Goal: Find specific page/section: Find specific page/section

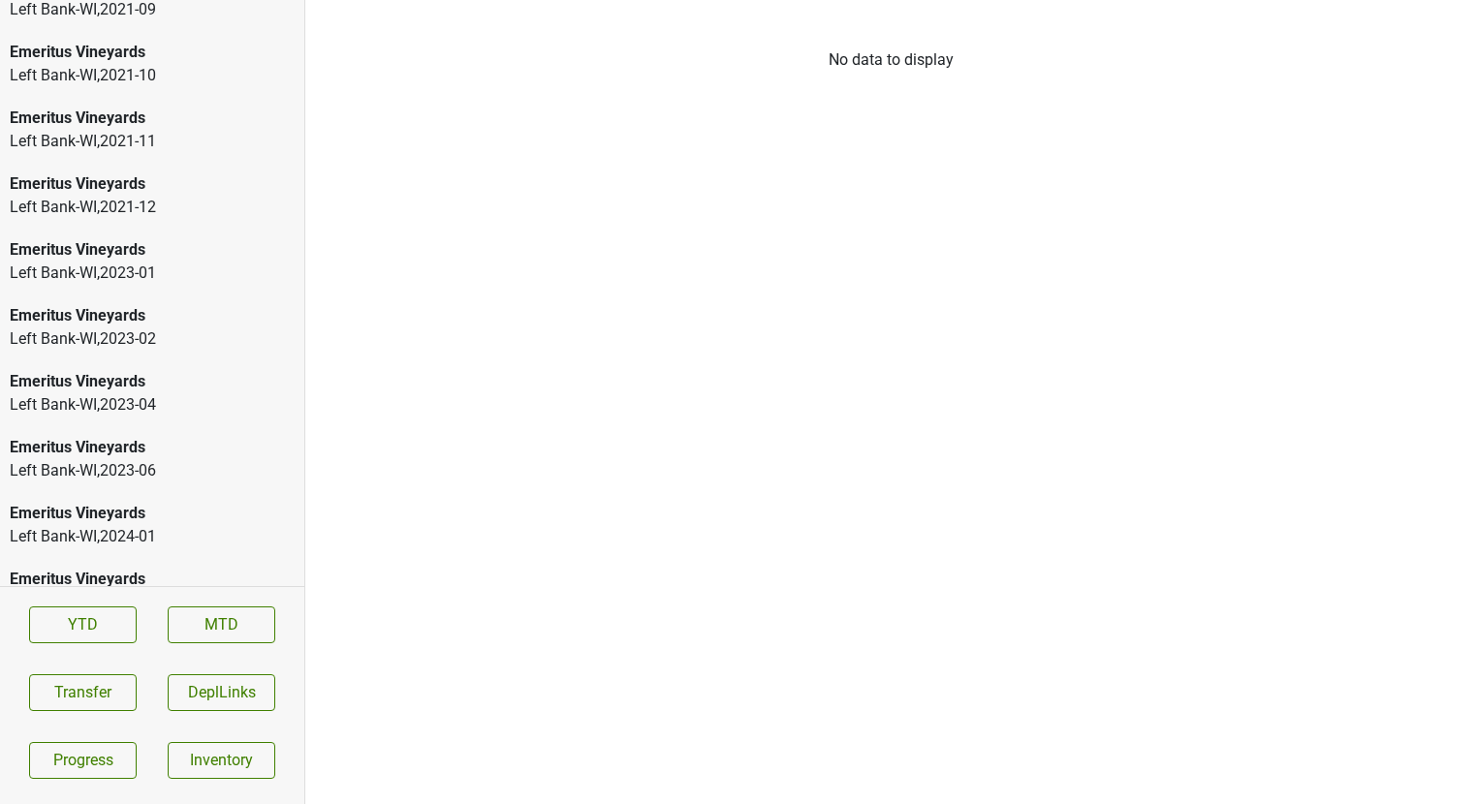
scroll to position [2774, 0]
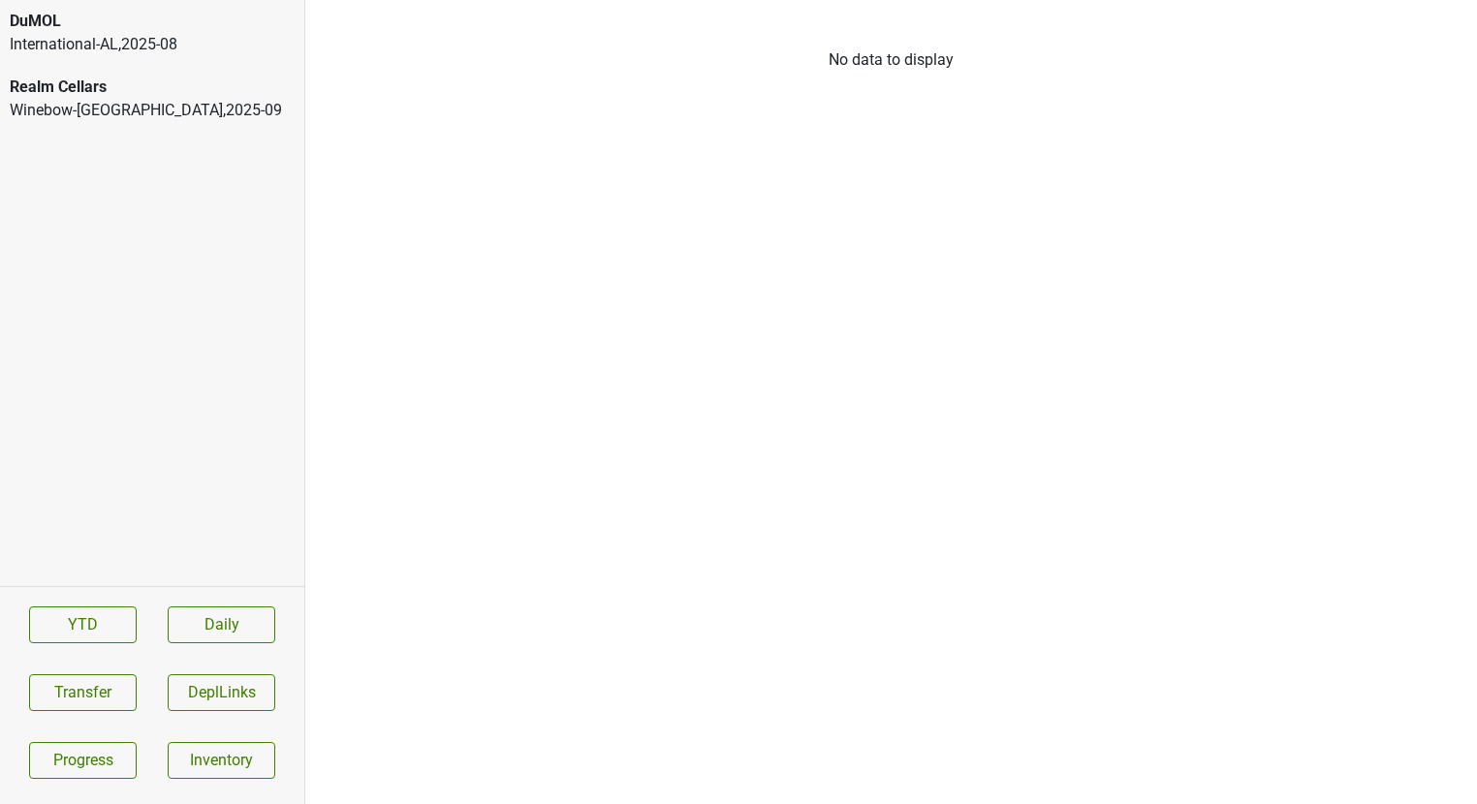
click at [198, 19] on div "DuMOL" at bounding box center [152, 21] width 285 height 23
